Goal: Task Accomplishment & Management: Complete application form

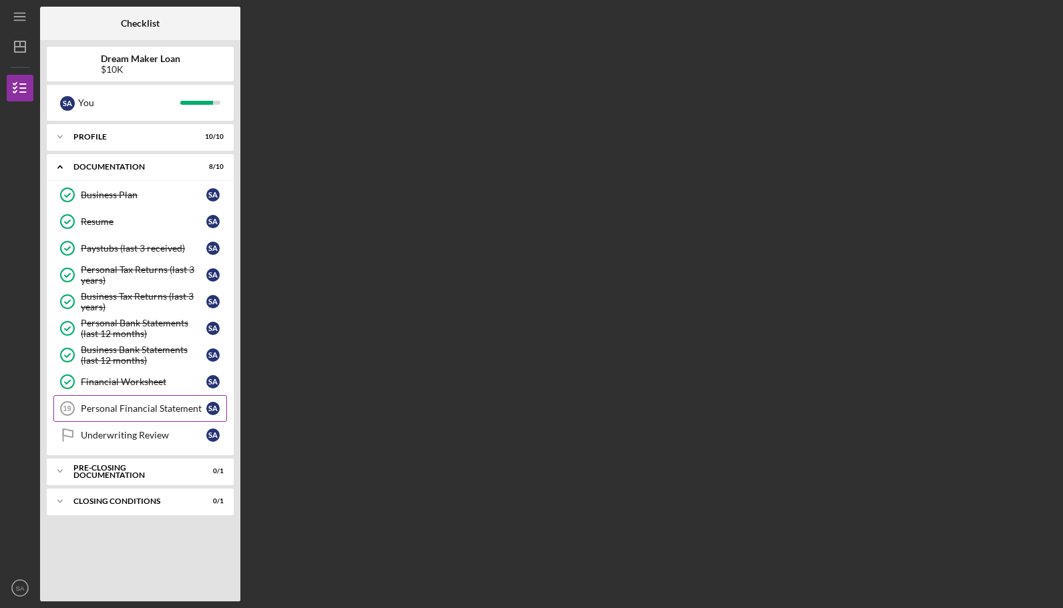
click at [139, 403] on div "Personal Financial Statement" at bounding box center [144, 408] width 126 height 11
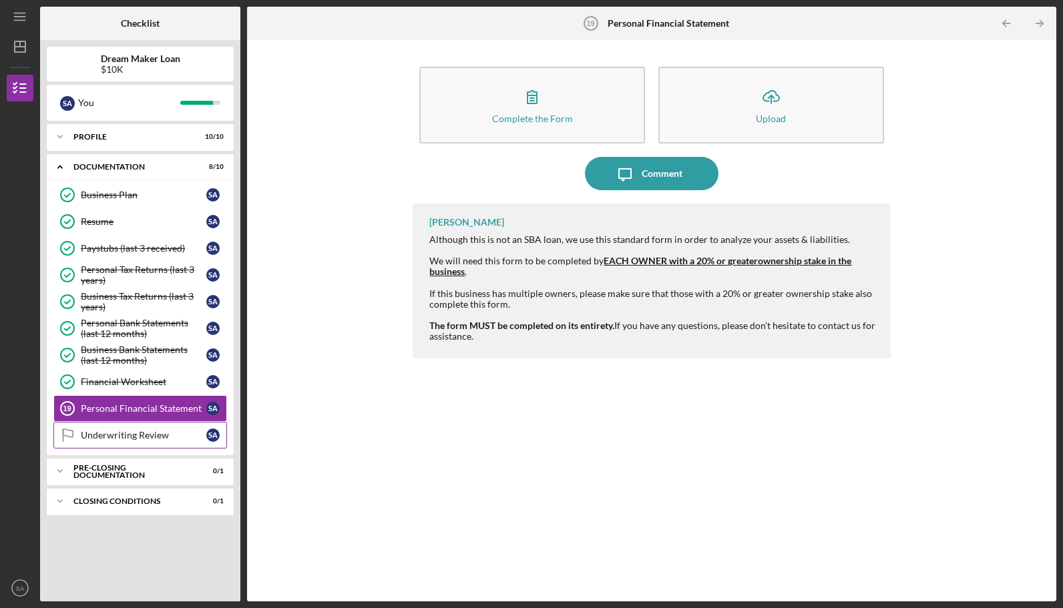
click at [158, 432] on div "Underwriting Review" at bounding box center [144, 435] width 126 height 11
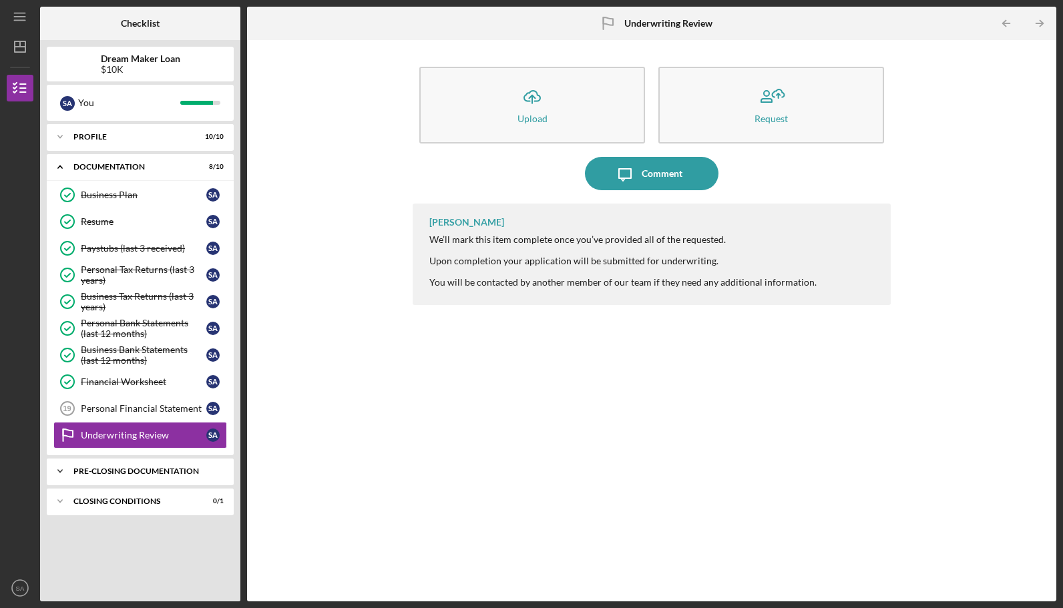
click at [164, 473] on div "Icon/Expander Pre-Closing Documentation 0 / 1" at bounding box center [140, 471] width 187 height 27
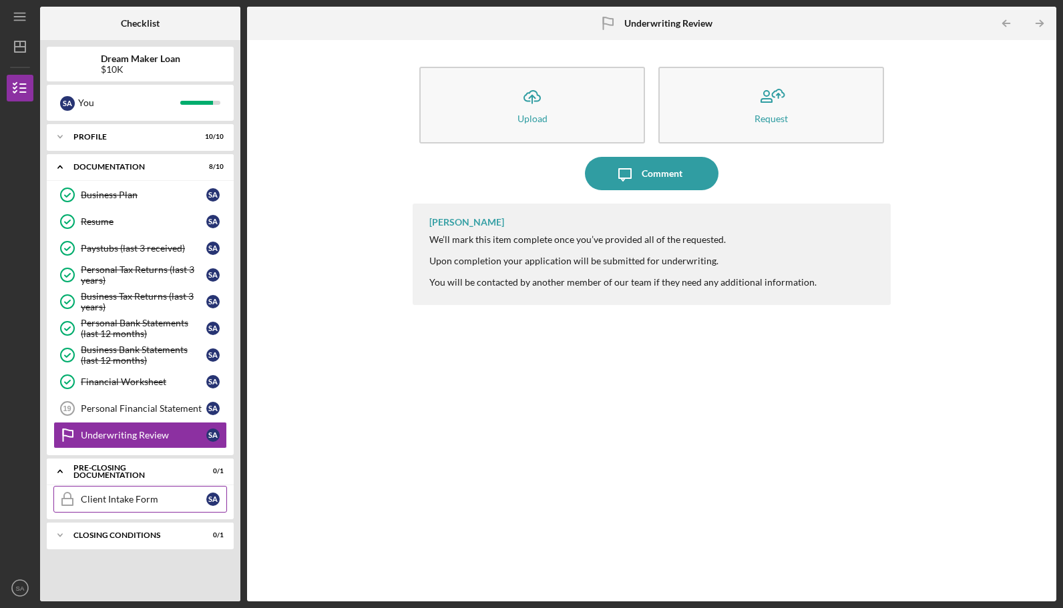
click at [157, 502] on link "Client Intake Form Client Intake Form S A" at bounding box center [140, 499] width 174 height 27
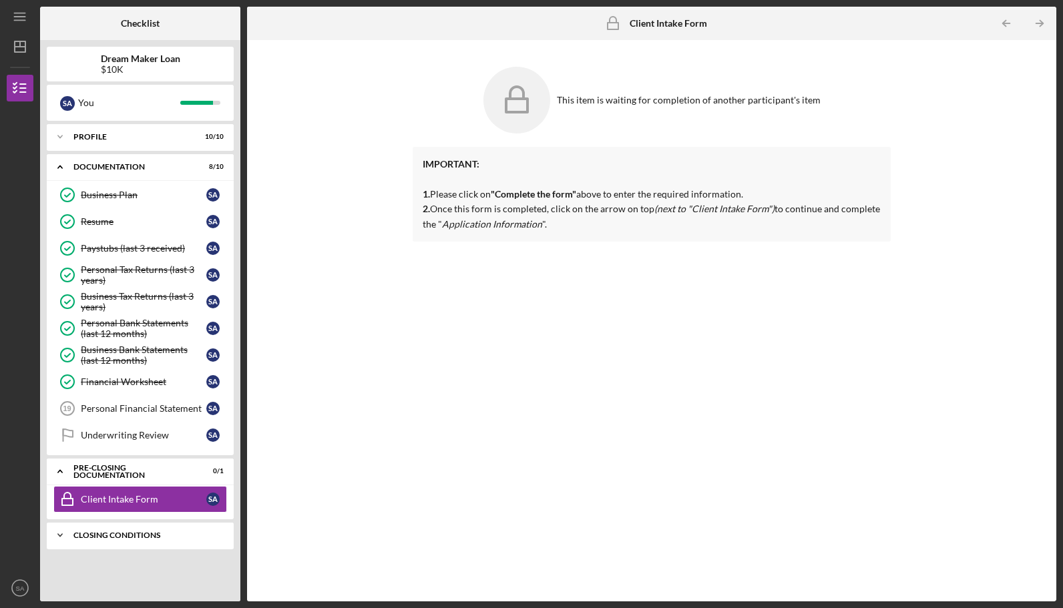
click at [164, 532] on div "Closing Conditions" at bounding box center [145, 536] width 144 height 8
click at [161, 570] on link "Profile Review Profile Review S A" at bounding box center [140, 563] width 174 height 27
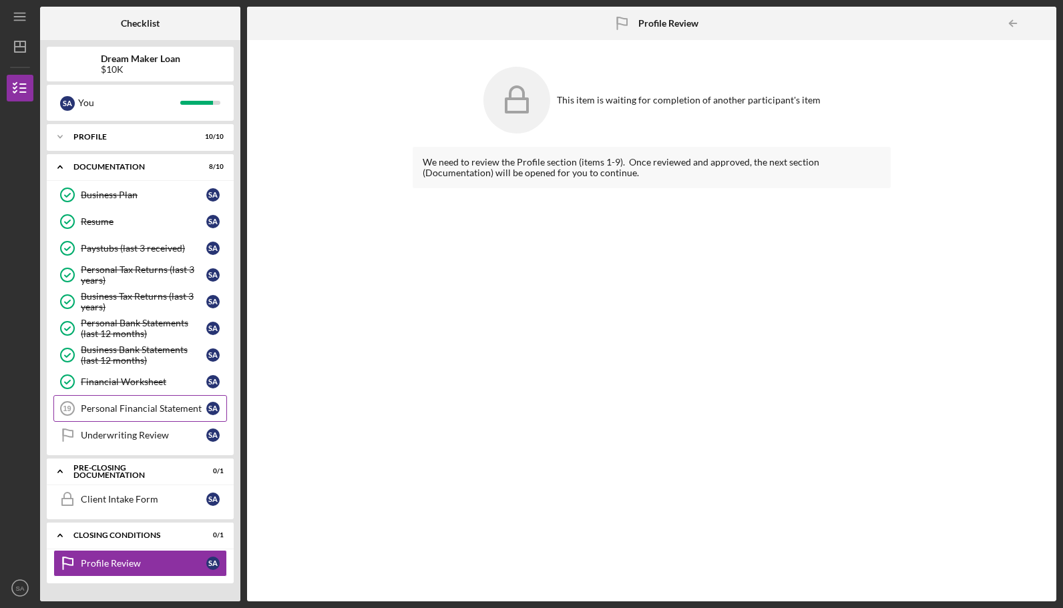
click at [160, 406] on div "Personal Financial Statement" at bounding box center [144, 408] width 126 height 11
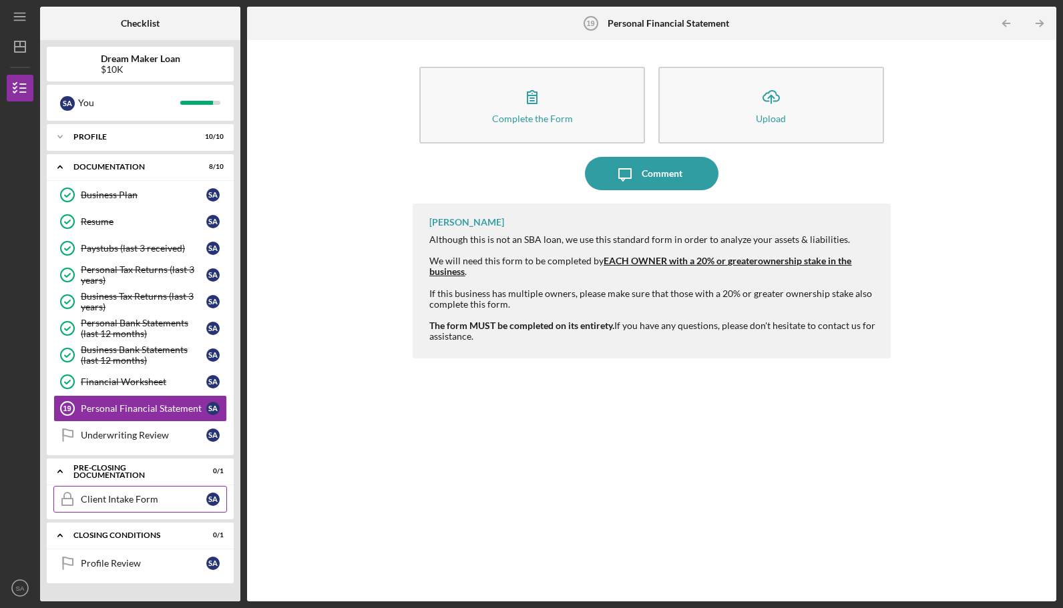
click at [198, 494] on div "Client Intake Form" at bounding box center [144, 499] width 126 height 11
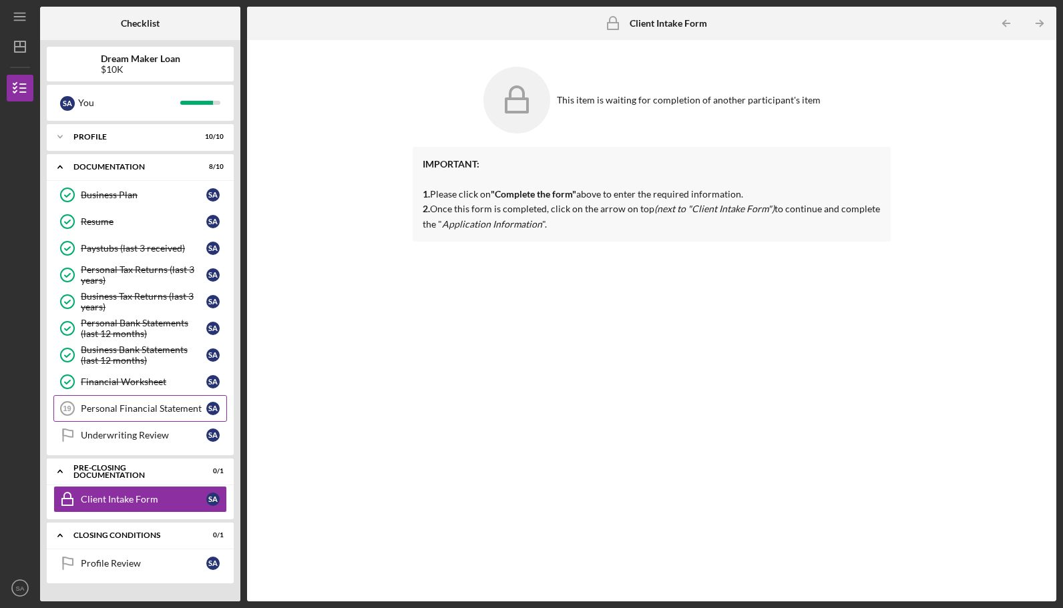
click at [188, 406] on div "Personal Financial Statement" at bounding box center [144, 408] width 126 height 11
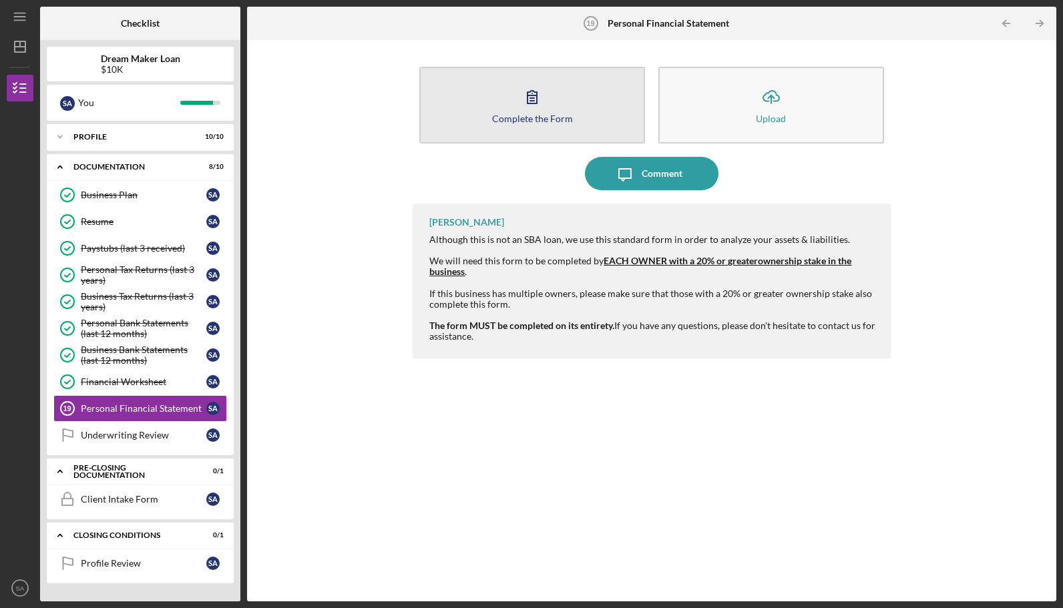
click at [570, 108] on button "Complete the Form Form" at bounding box center [532, 105] width 226 height 77
click at [578, 87] on button "Complete the Form Form" at bounding box center [532, 105] width 226 height 77
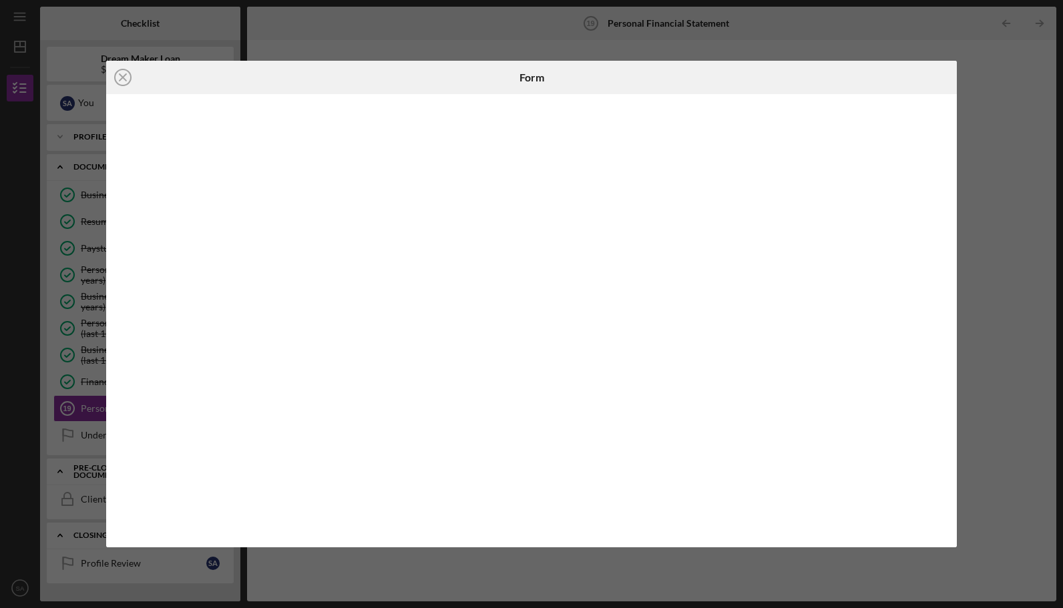
click at [944, 523] on iframe at bounding box center [532, 321] width 825 height 427
click at [127, 76] on icon "Icon/Close" at bounding box center [122, 77] width 33 height 33
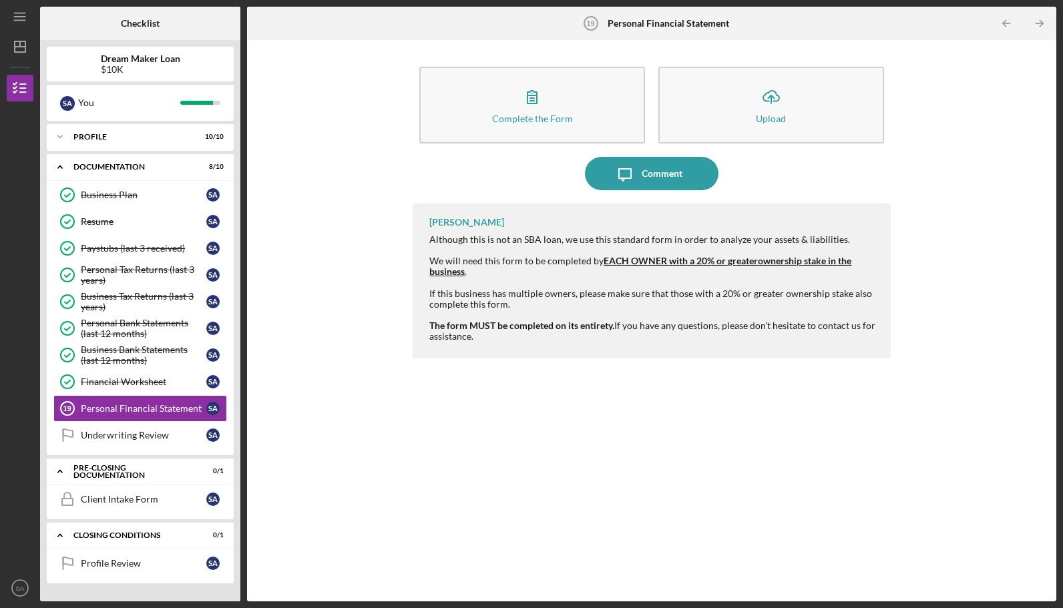
click at [346, 335] on div "Complete the Form Form Icon/Upload Upload Icon/Message Comment Vincent Tanner A…" at bounding box center [652, 321] width 796 height 548
click at [188, 377] on div "Financial Worksheet" at bounding box center [144, 382] width 126 height 11
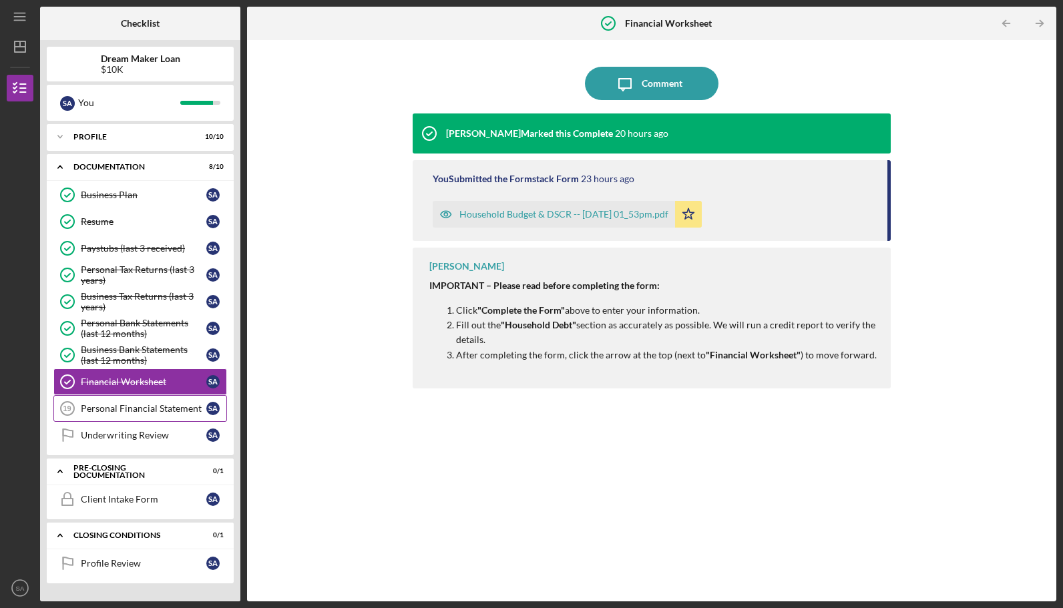
click at [172, 416] on link "Personal Financial Statement 19 Personal Financial Statement S A" at bounding box center [140, 408] width 174 height 27
